Goal: Task Accomplishment & Management: Complete application form

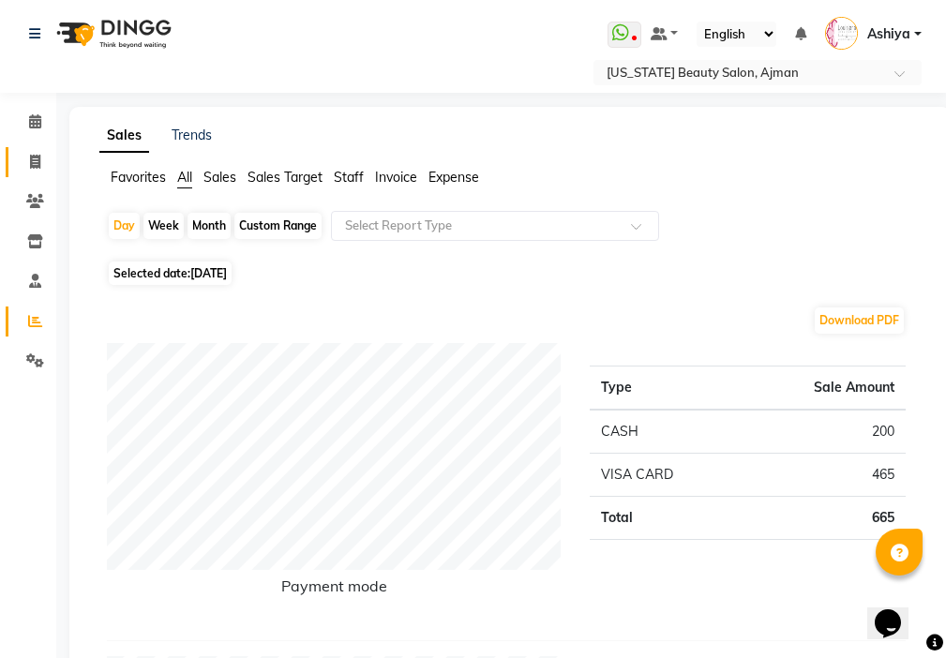
click at [50, 168] on span at bounding box center [35, 163] width 33 height 22
select select "service"
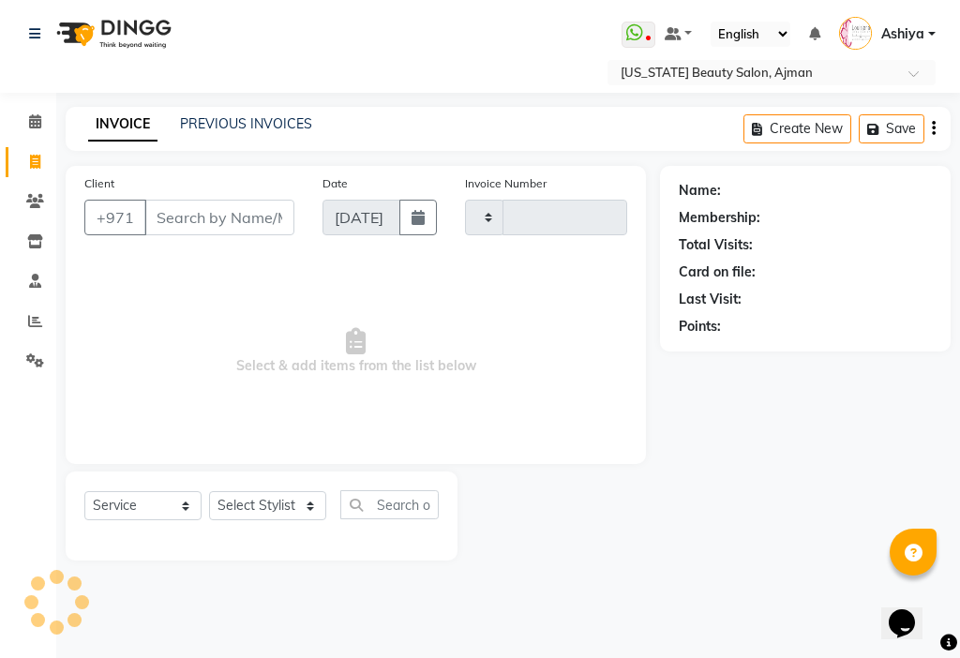
type input "3002"
select select "637"
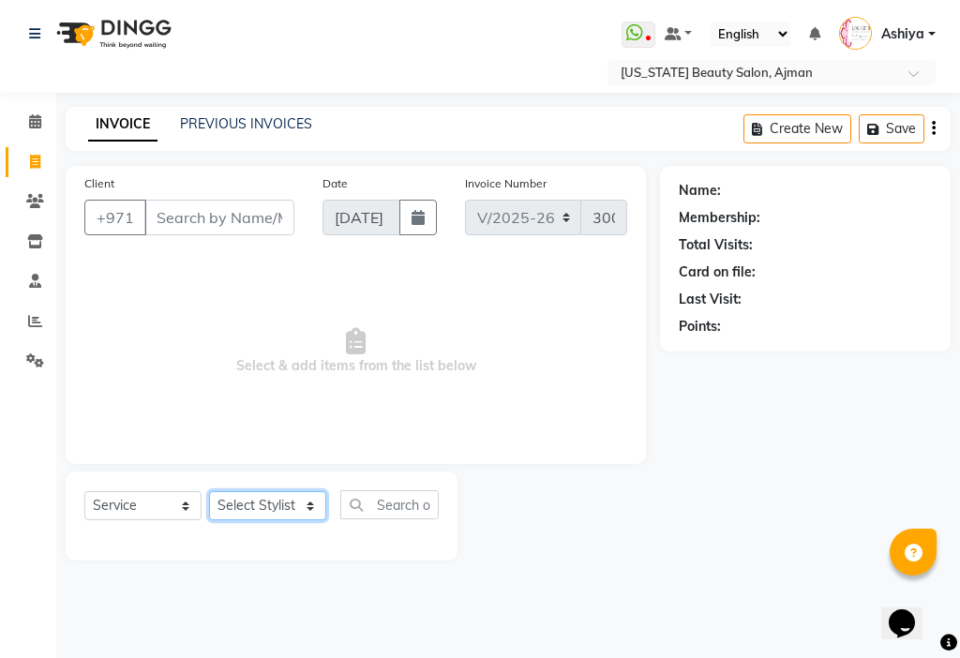
click at [241, 503] on select "Select Stylist [PERSON_NAME] [PERSON_NAME] Ashiya Cashier [PERSON_NAME] [PERSON…" at bounding box center [267, 505] width 117 height 29
click at [209, 491] on select "Select Stylist [PERSON_NAME] [PERSON_NAME] Ashiya Cashier [PERSON_NAME] [PERSON…" at bounding box center [267, 505] width 117 height 29
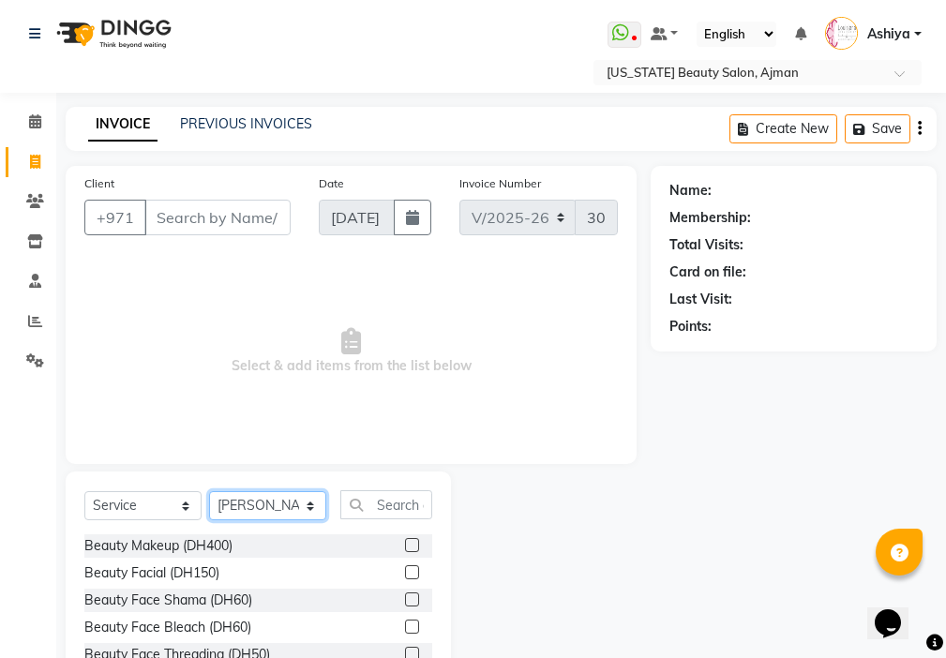
click at [270, 501] on select "Select Stylist [PERSON_NAME] [PERSON_NAME] Ashiya Cashier [PERSON_NAME] [PERSON…" at bounding box center [267, 505] width 117 height 29
select select "68692"
click at [209, 491] on select "Select Stylist [PERSON_NAME] [PERSON_NAME] Ashiya Cashier [PERSON_NAME] [PERSON…" at bounding box center [267, 505] width 117 height 29
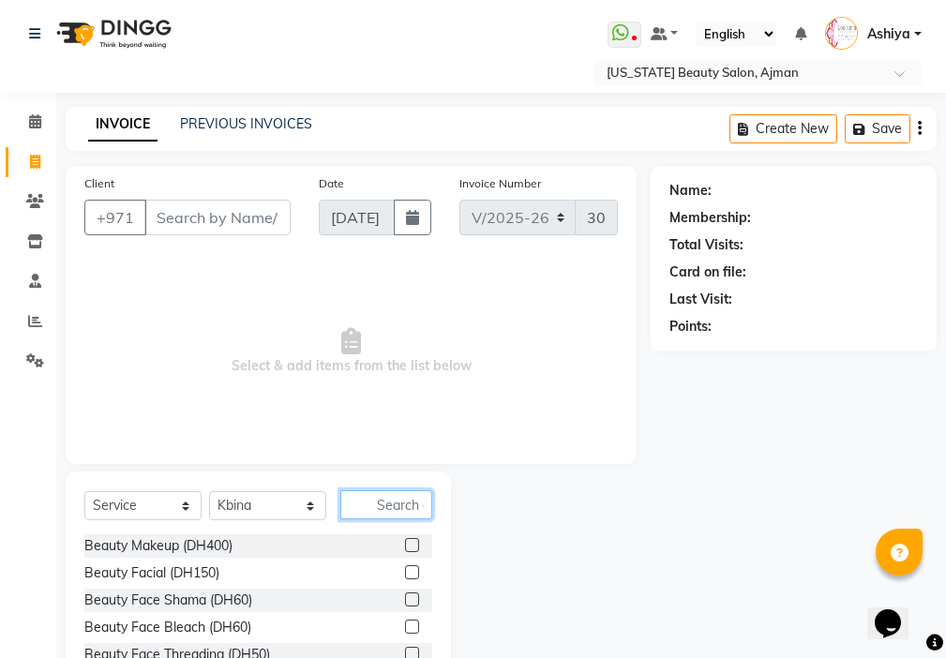
click at [392, 506] on input "text" at bounding box center [386, 504] width 92 height 29
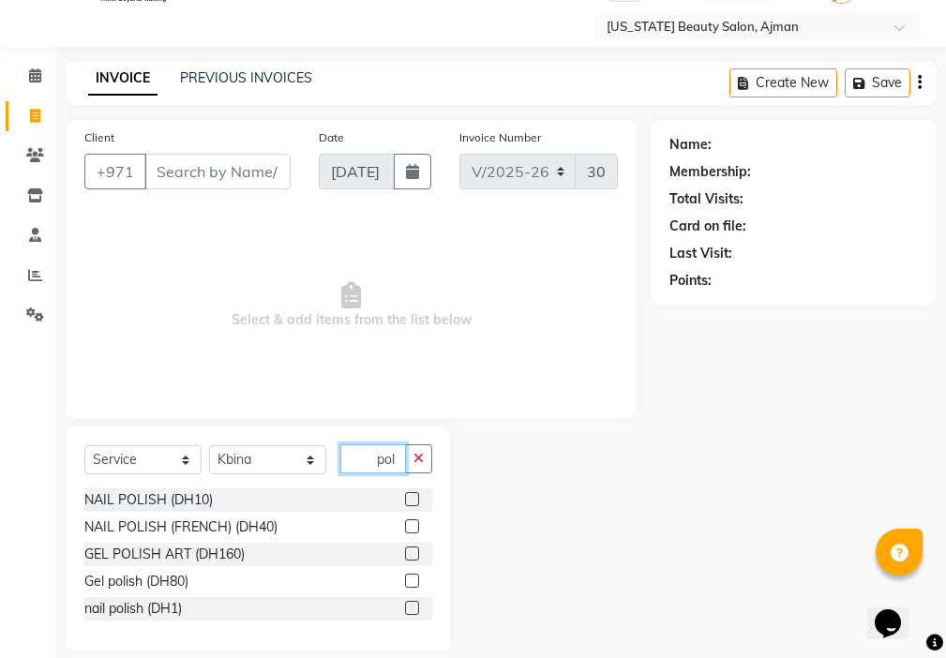
scroll to position [67, 0]
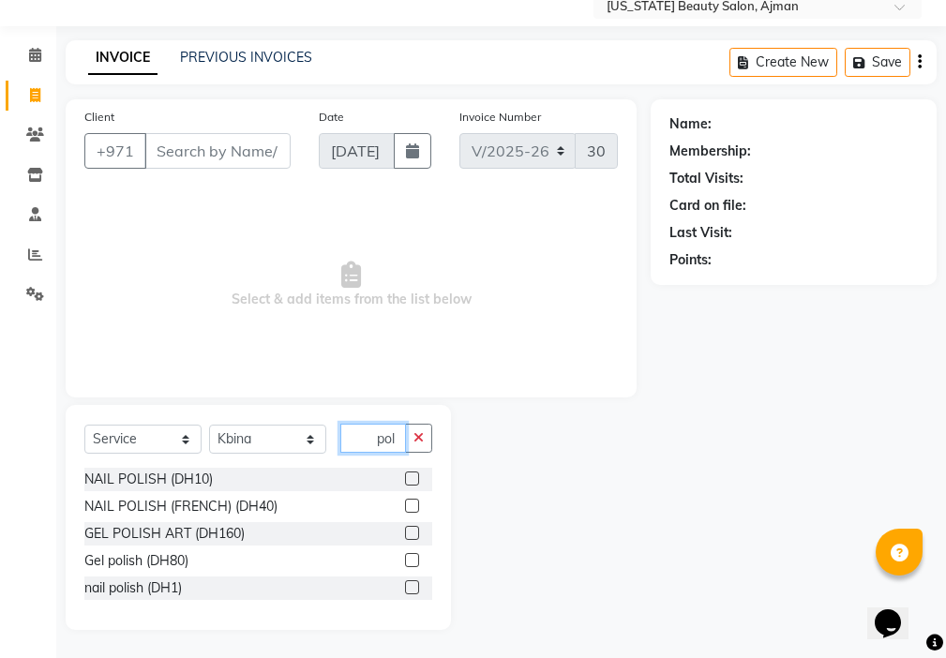
type input "pol"
click at [413, 507] on label at bounding box center [412, 506] width 14 height 14
click at [413, 507] on input "checkbox" at bounding box center [411, 507] width 12 height 12
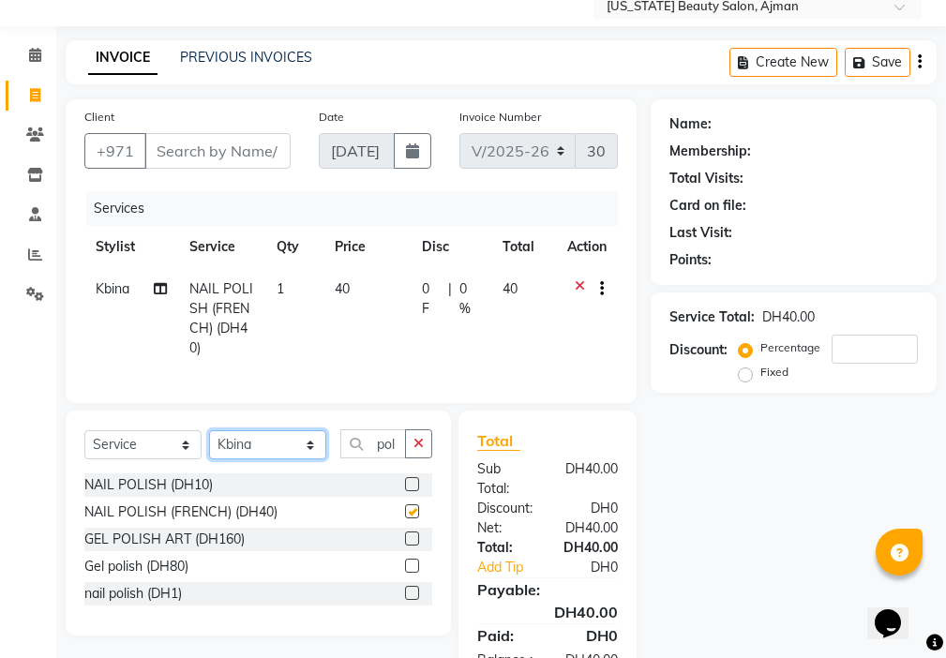
click at [256, 459] on select "Select Stylist [PERSON_NAME] [PERSON_NAME] Ashiya Cashier [PERSON_NAME] [PERSON…" at bounding box center [267, 444] width 117 height 29
checkbox input "false"
select select "89321"
click at [209, 444] on select "Select Stylist [PERSON_NAME] [PERSON_NAME] Ashiya Cashier [PERSON_NAME] [PERSON…" at bounding box center [267, 444] width 117 height 29
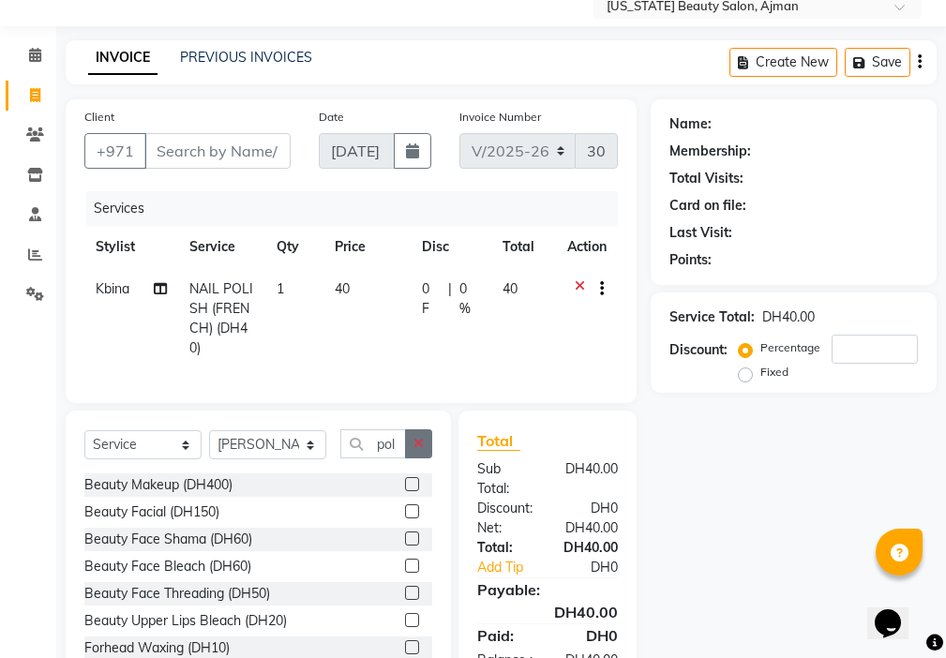
click at [419, 450] on icon "button" at bounding box center [418, 443] width 10 height 13
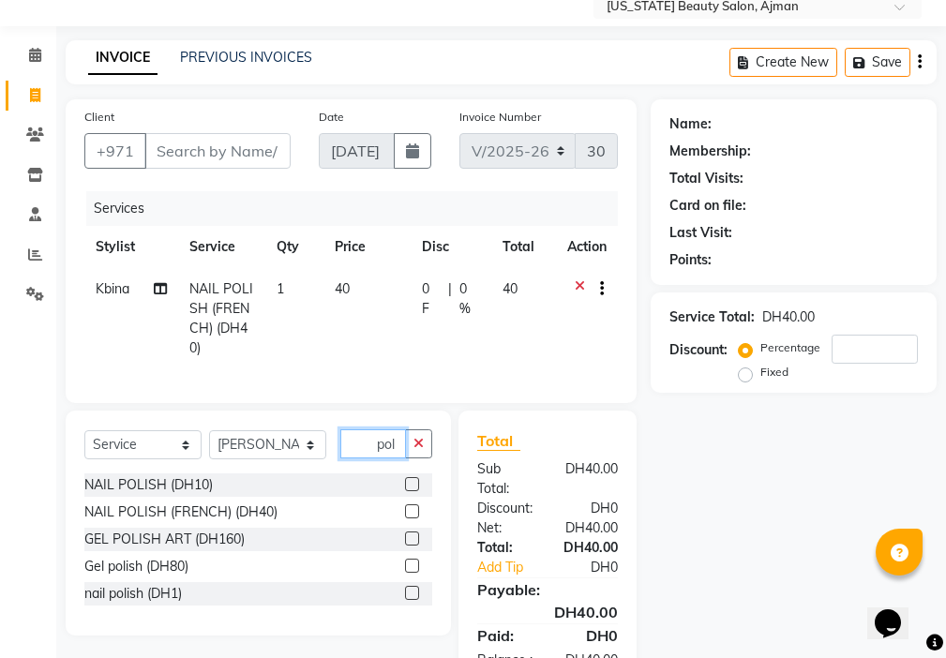
type input "pol"
click at [405, 518] on label at bounding box center [412, 511] width 14 height 14
click at [405, 518] on input "checkbox" at bounding box center [411, 512] width 12 height 12
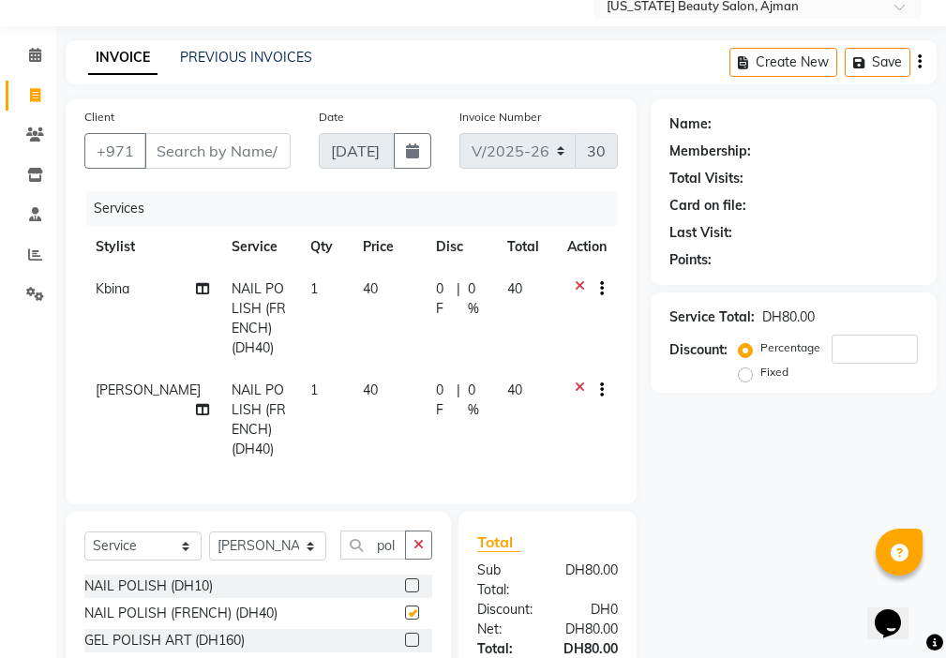
checkbox input "false"
click at [253, 552] on select "Select Stylist [PERSON_NAME] [PERSON_NAME] Ashiya Cashier [PERSON_NAME] [PERSON…" at bounding box center [267, 546] width 117 height 29
select select "68424"
click at [209, 546] on select "Select Stylist [PERSON_NAME] [PERSON_NAME] Ashiya Cashier [PERSON_NAME] [PERSON…" at bounding box center [267, 546] width 117 height 29
click at [427, 553] on button "button" at bounding box center [418, 545] width 27 height 29
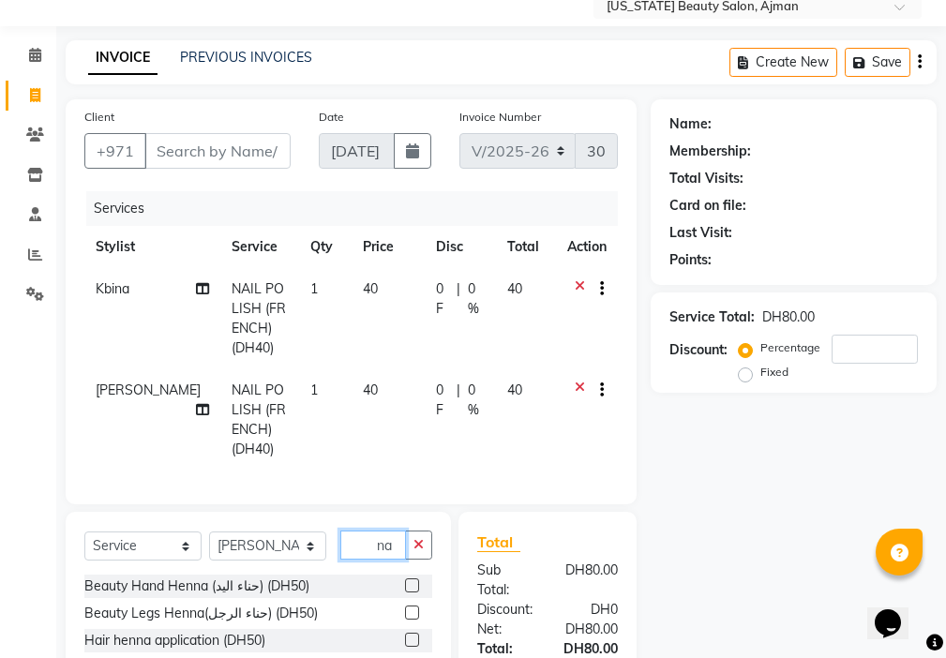
type input "n"
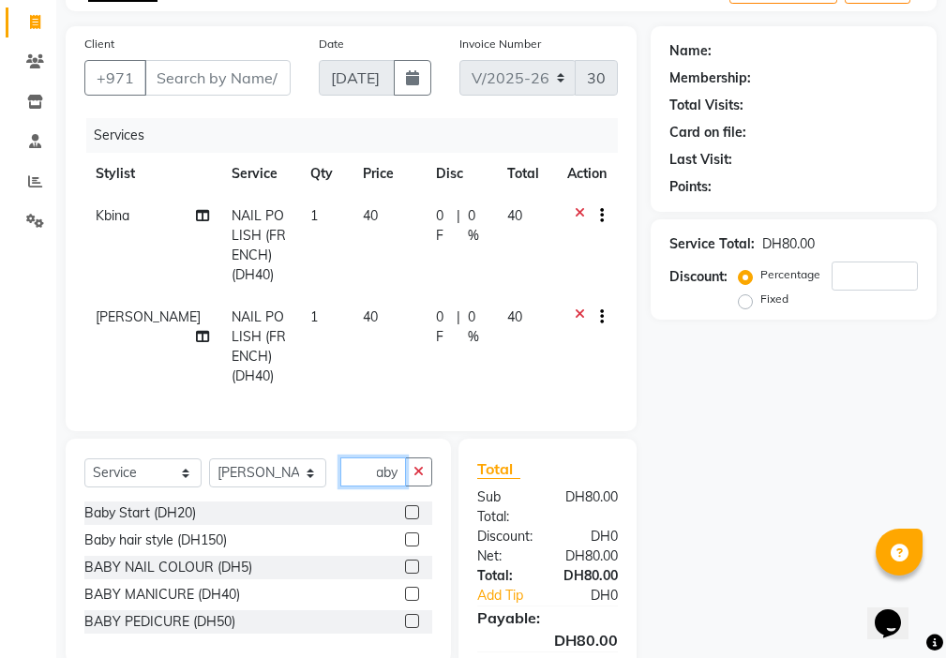
scroll to position [261, 0]
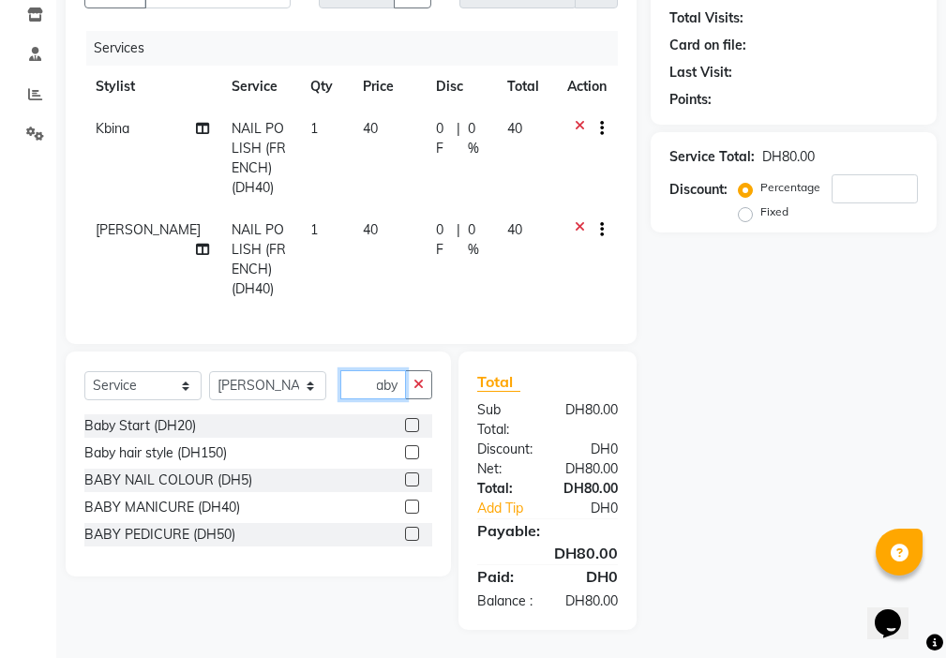
type input "baby"
click at [413, 473] on label at bounding box center [412, 480] width 14 height 14
click at [413, 474] on input "checkbox" at bounding box center [411, 480] width 12 height 12
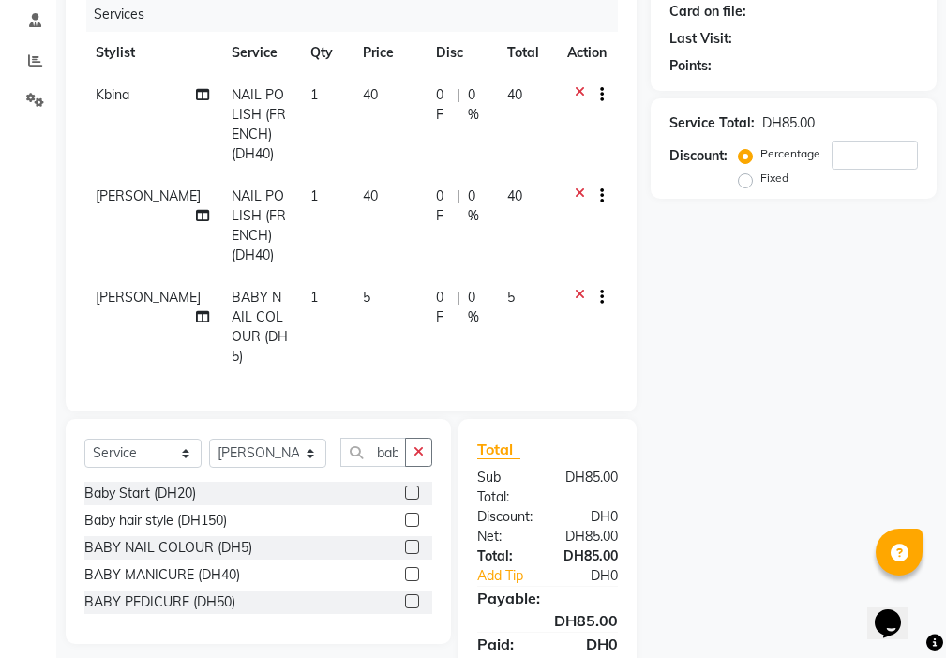
checkbox input "false"
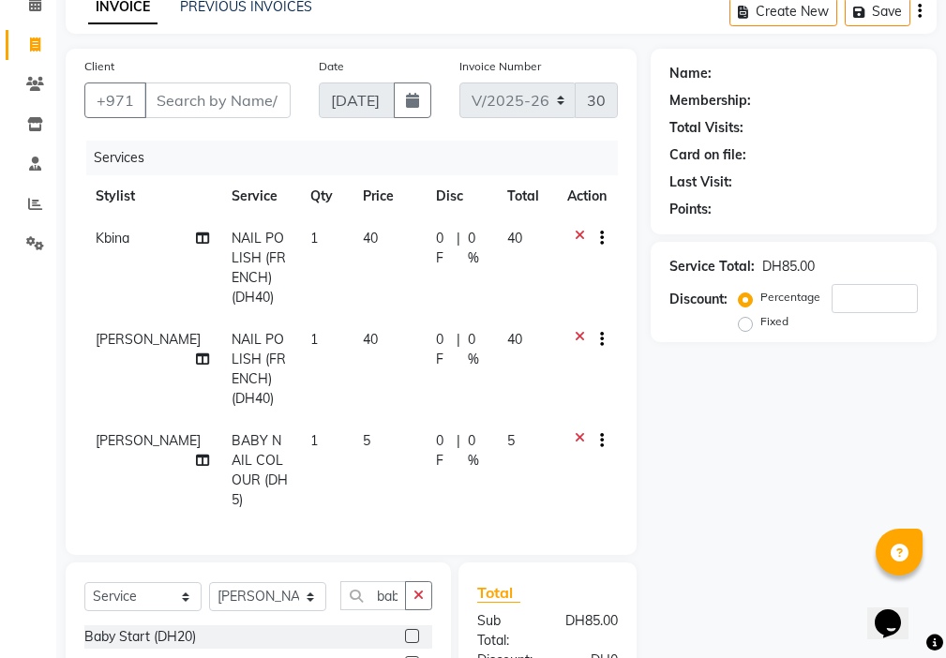
scroll to position [102, 0]
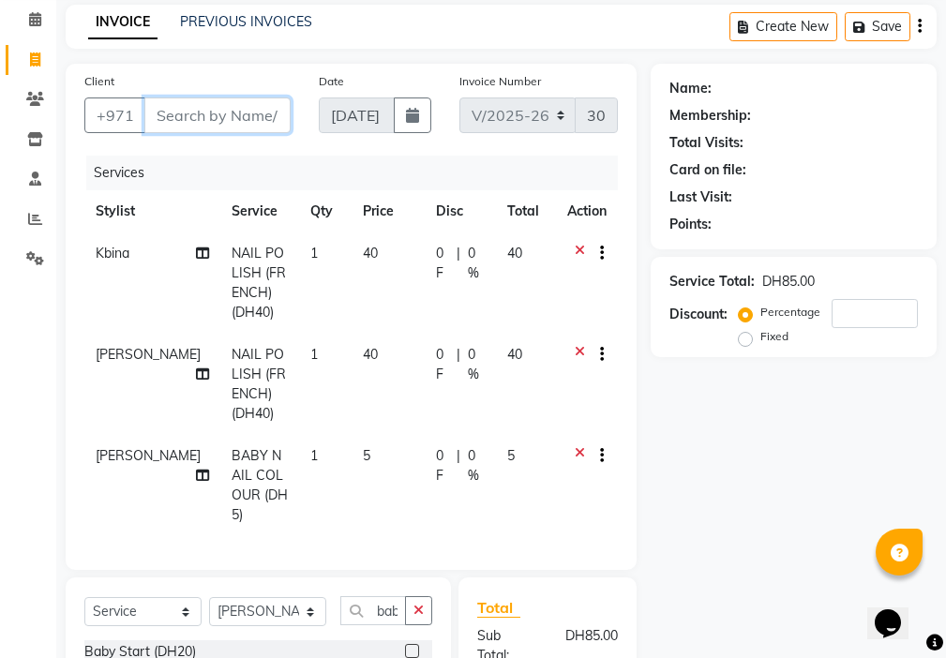
click at [207, 114] on input "Client" at bounding box center [217, 116] width 146 height 36
type input "z"
type input "0"
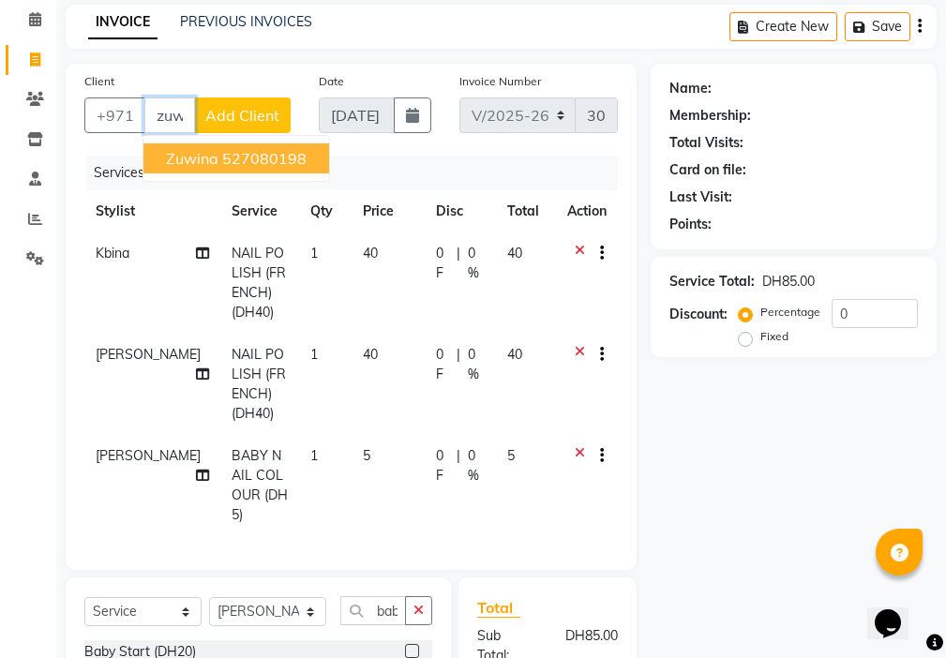
click at [258, 156] on ngb-highlight "527080198" at bounding box center [264, 158] width 84 height 19
type input "527080198"
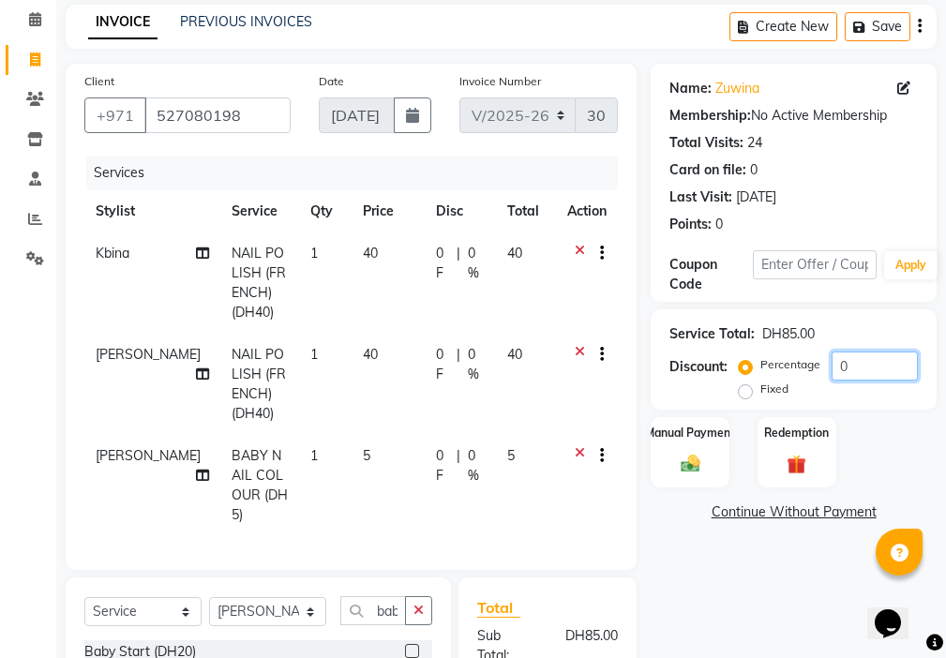
click at [863, 363] on input "0" at bounding box center [875, 366] width 86 height 29
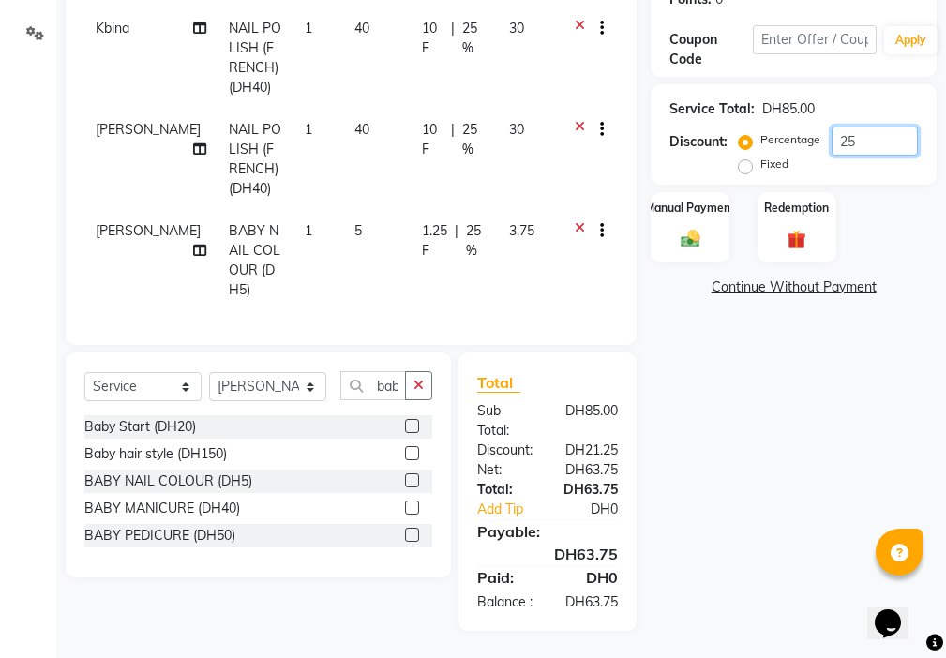
scroll to position [342, 0]
type input "25"
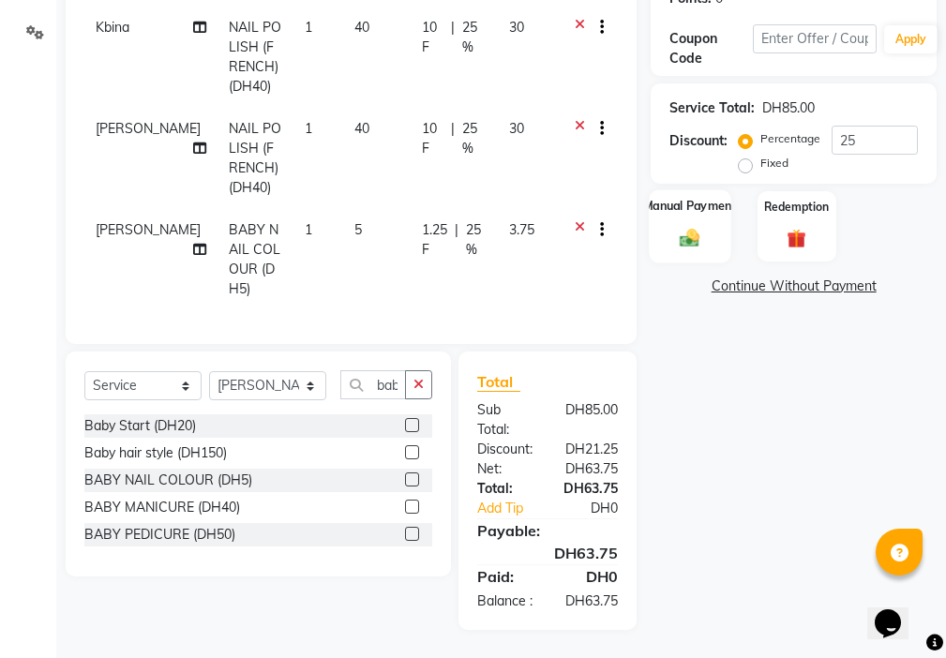
click at [702, 227] on img at bounding box center [690, 238] width 32 height 23
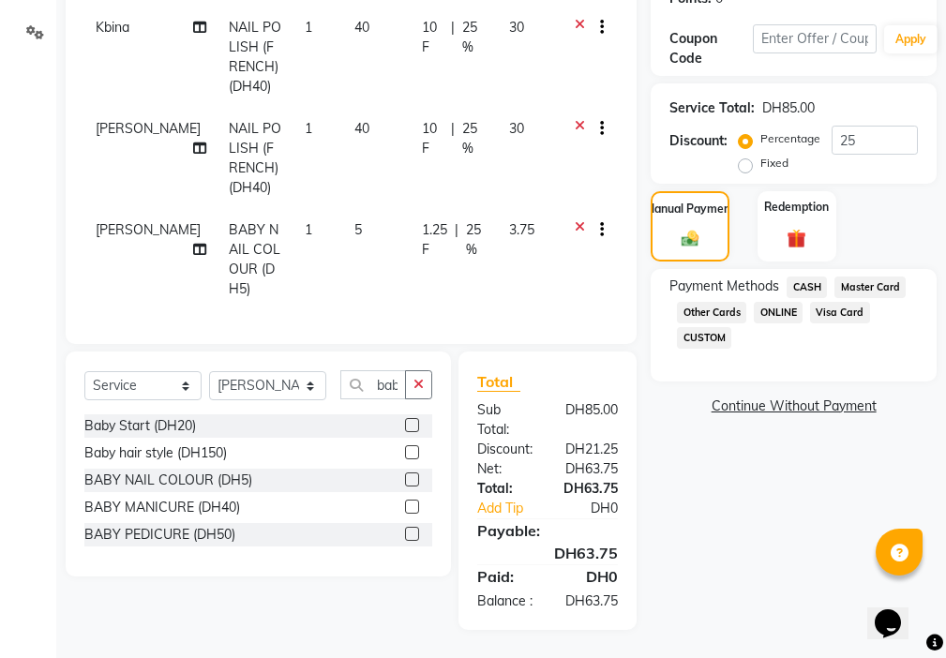
click at [834, 302] on span "Visa Card" at bounding box center [840, 313] width 60 height 22
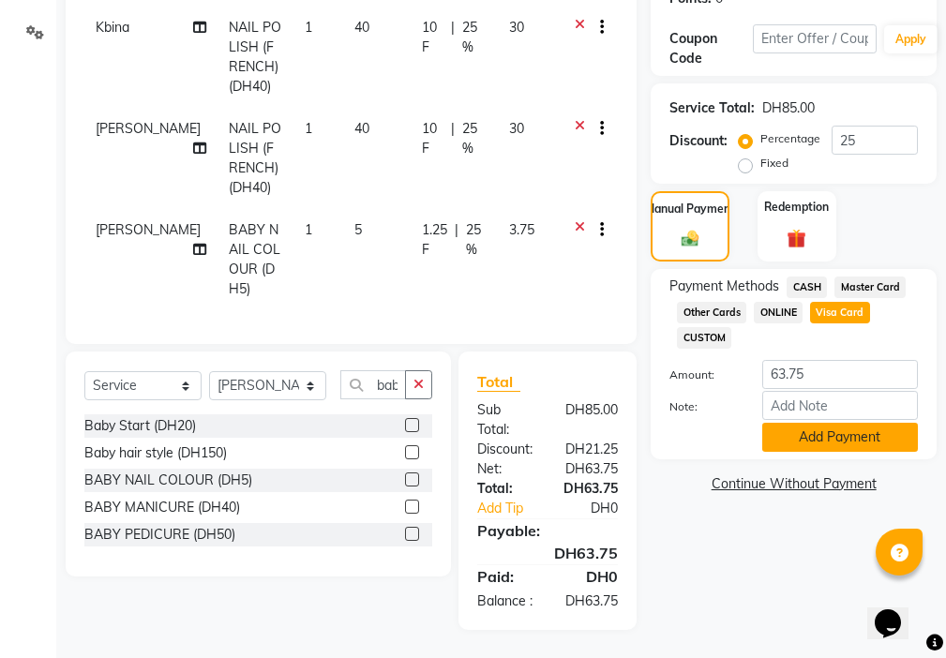
click at [812, 425] on button "Add Payment" at bounding box center [840, 437] width 156 height 29
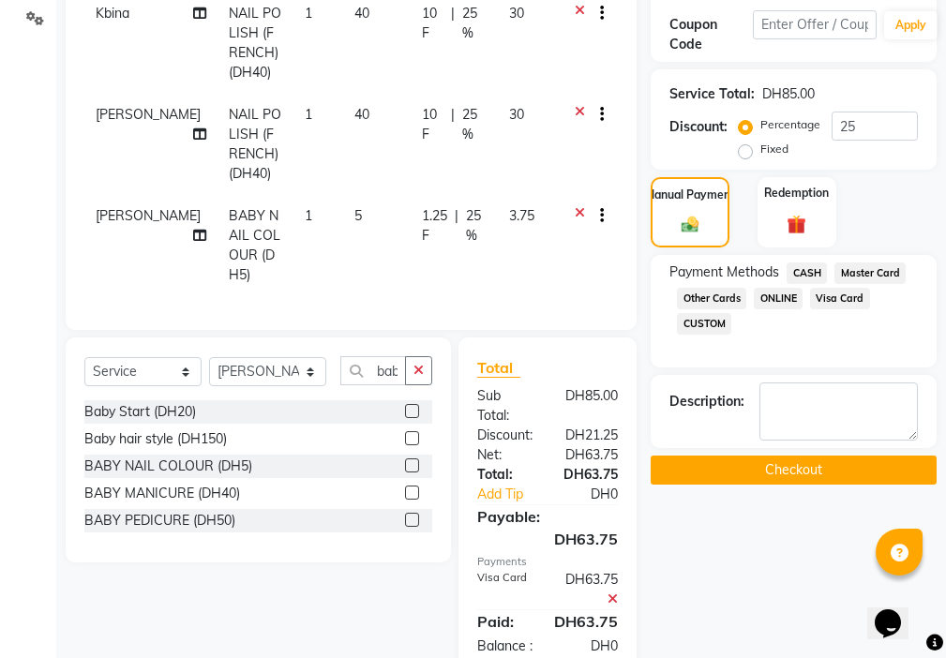
click at [791, 472] on button "Checkout" at bounding box center [794, 470] width 286 height 29
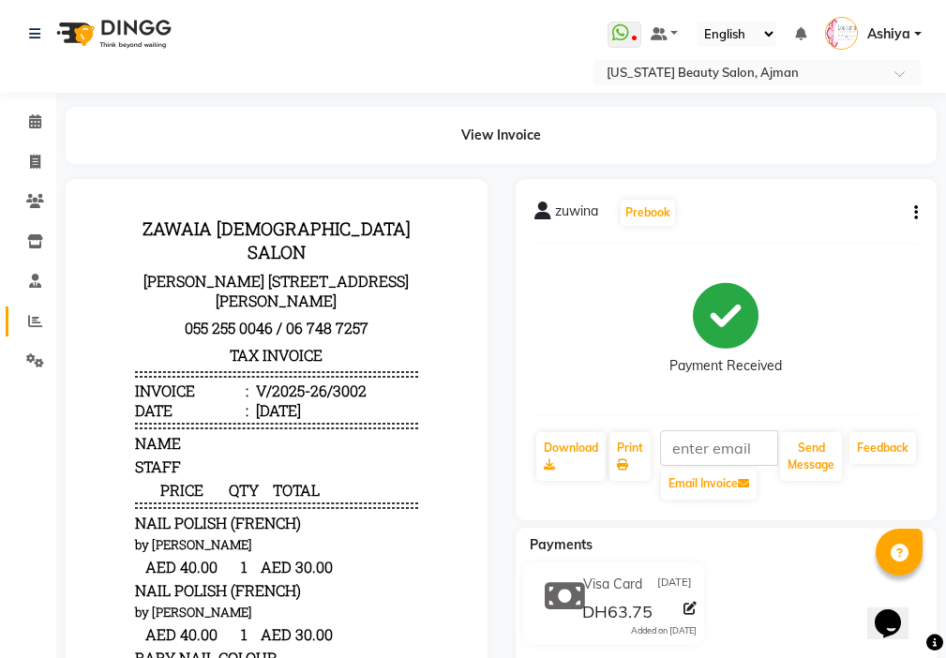
click at [23, 311] on span at bounding box center [35, 322] width 33 height 22
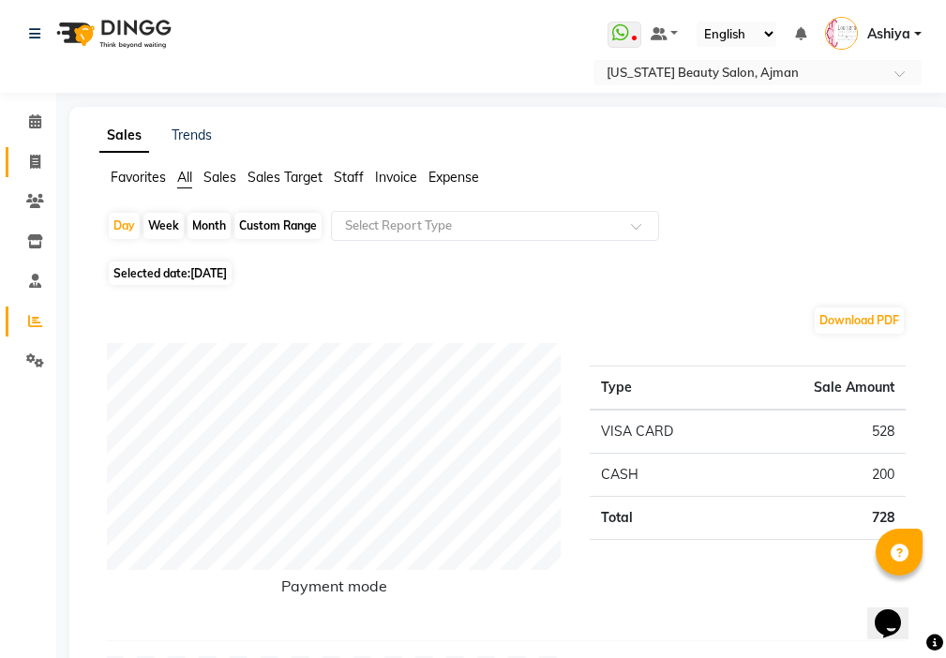
click at [38, 157] on icon at bounding box center [35, 162] width 10 height 14
select select "service"
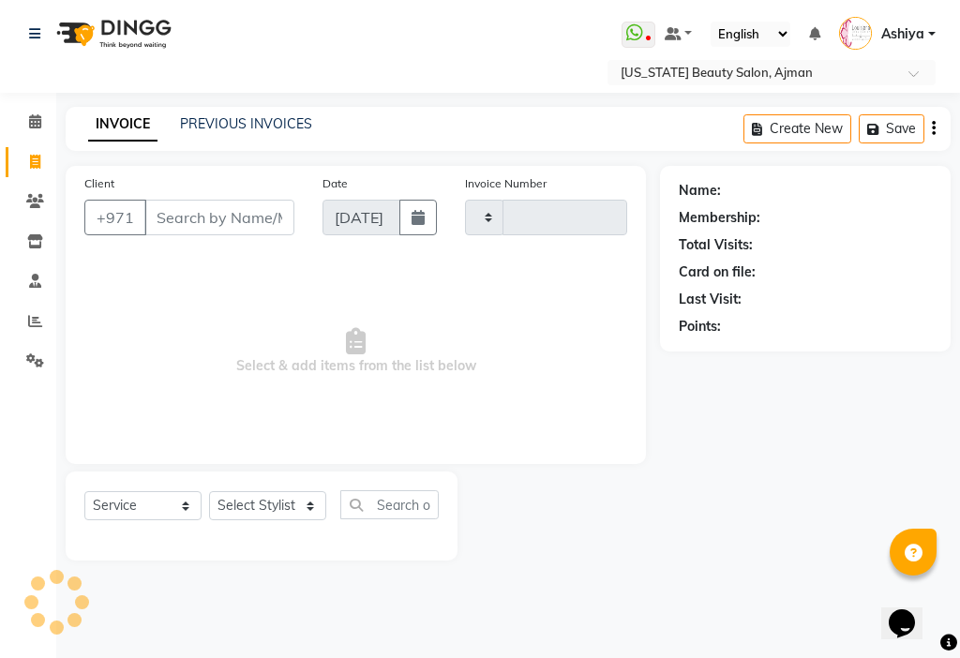
type input "3003"
select select "637"
